Goal: Task Accomplishment & Management: Complete application form

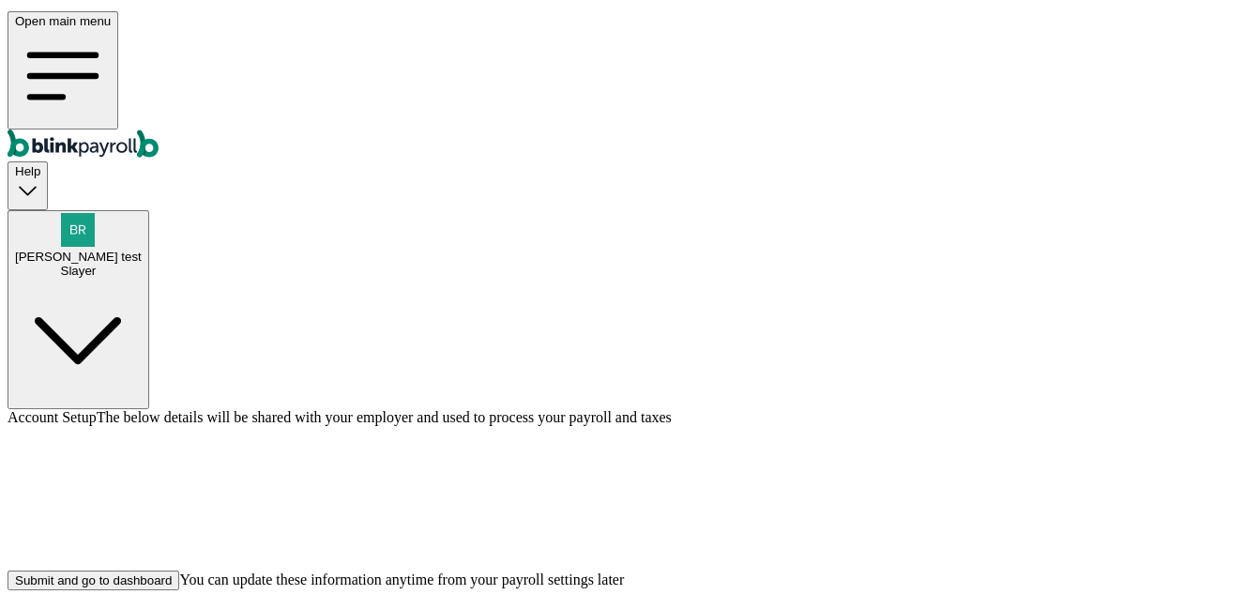
click at [142, 246] on span "Branko test" at bounding box center [78, 253] width 127 height 14
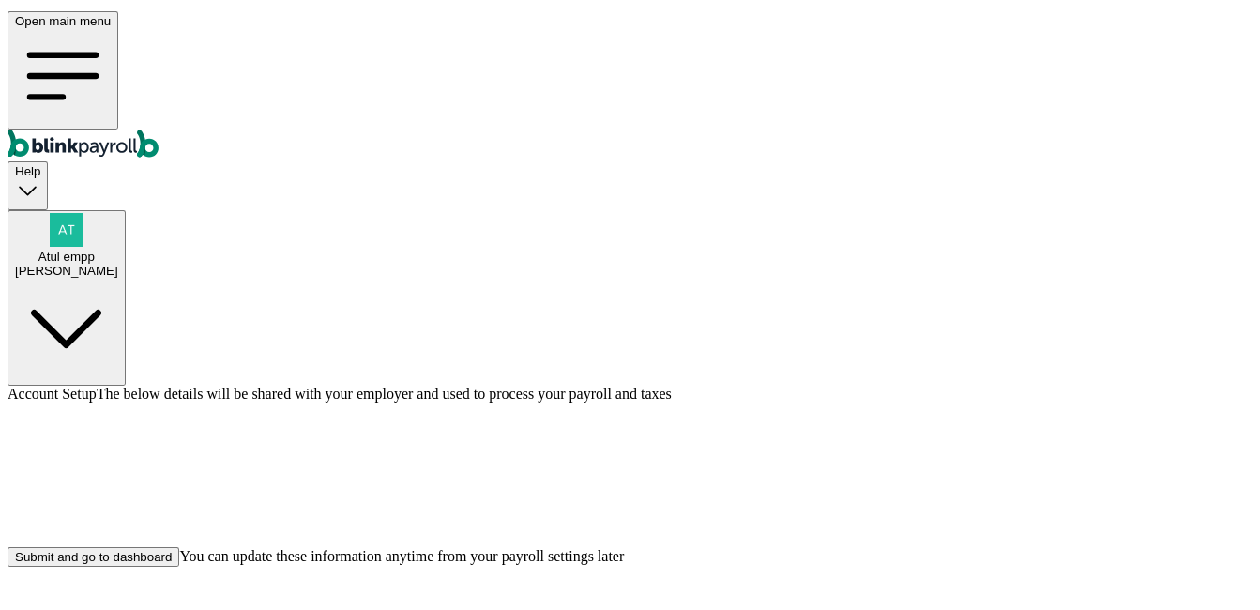
click at [118, 260] on div "[PERSON_NAME]" at bounding box center [66, 267] width 103 height 14
drag, startPoint x: 1048, startPoint y: 557, endPoint x: 804, endPoint y: 594, distance: 246.9
click at [1039, 557] on div "Account Setup The below details will be shared with your employer and used to p…" at bounding box center [637, 472] width 1259 height 181
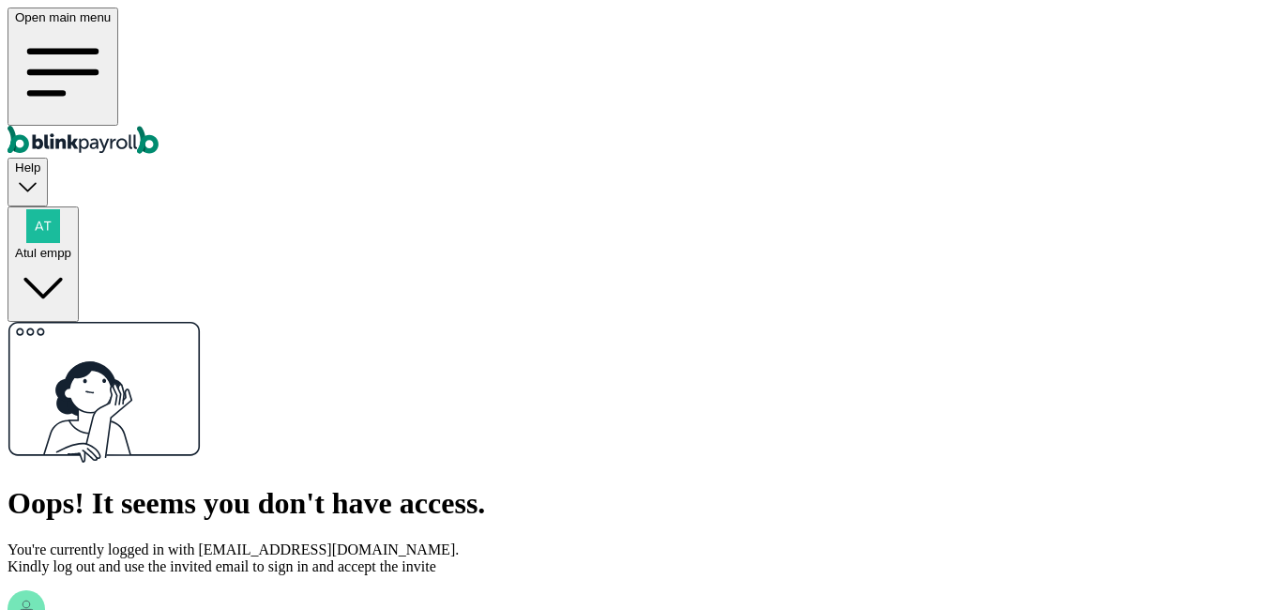
drag, startPoint x: 513, startPoint y: 393, endPoint x: 588, endPoint y: 401, distance: 74.5
drag, startPoint x: 588, startPoint y: 401, endPoint x: 540, endPoint y: 479, distance: 91.4
click at [540, 479] on html "Open main menu Help Atul empp Oops! It seems you don't have access. You're curr…" at bounding box center [637, 369] width 1274 height 738
drag, startPoint x: 518, startPoint y: 398, endPoint x: 622, endPoint y: 413, distance: 105.3
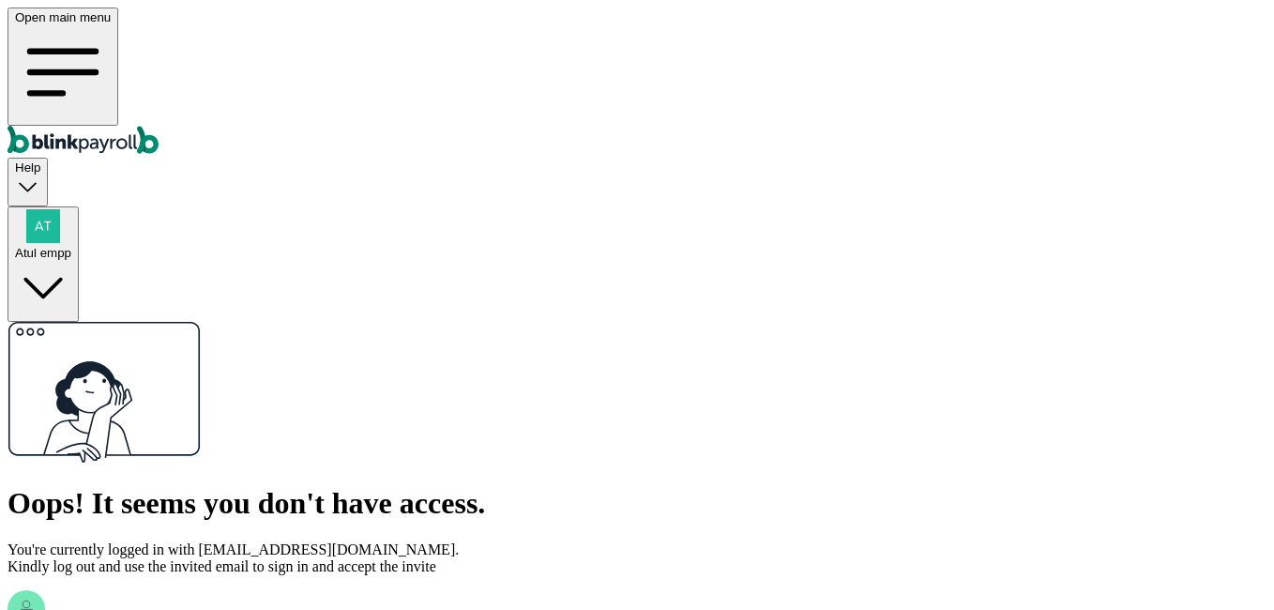
drag, startPoint x: 516, startPoint y: 397, endPoint x: 587, endPoint y: 401, distance: 70.5
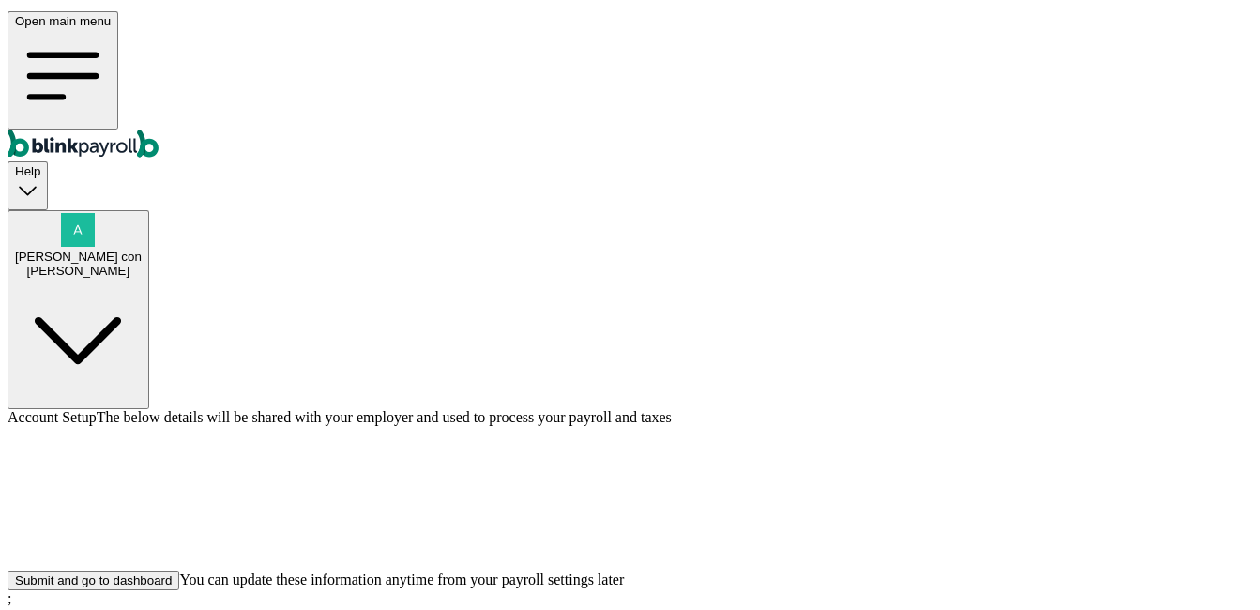
click at [179, 583] on button "Submit and go to dashboard" at bounding box center [94, 577] width 172 height 20
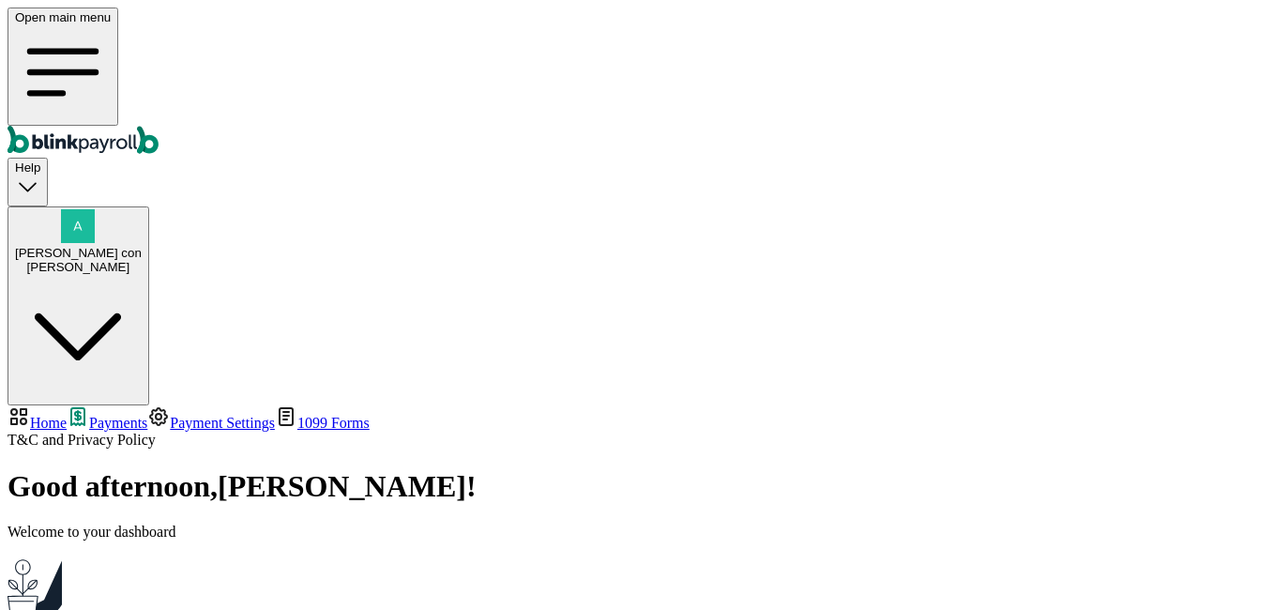
click at [67, 415] on span "Home" at bounding box center [48, 423] width 37 height 16
select select "2025"
click at [142, 246] on span "Branko con" at bounding box center [78, 253] width 127 height 14
